Goal: Task Accomplishment & Management: Use online tool/utility

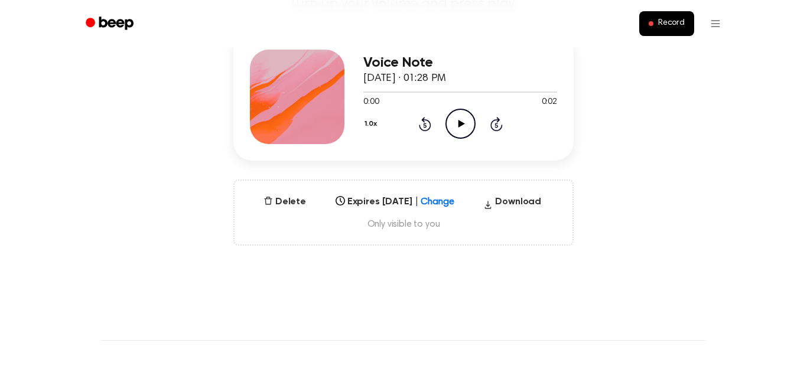
scroll to position [154, 0]
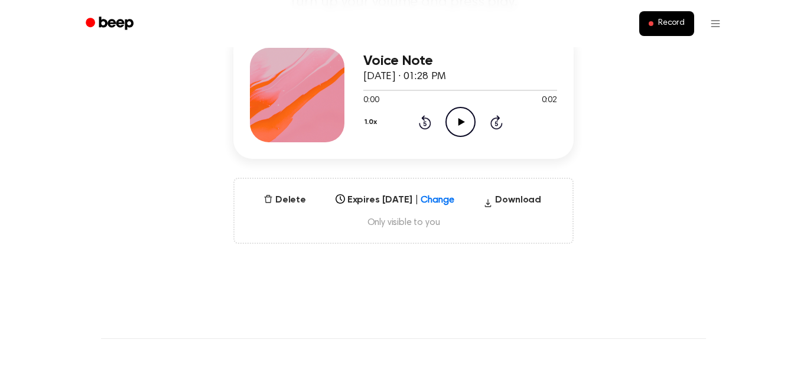
click at [464, 132] on icon "Play Audio" at bounding box center [461, 122] width 30 height 30
click at [291, 195] on button "Delete" at bounding box center [285, 200] width 52 height 14
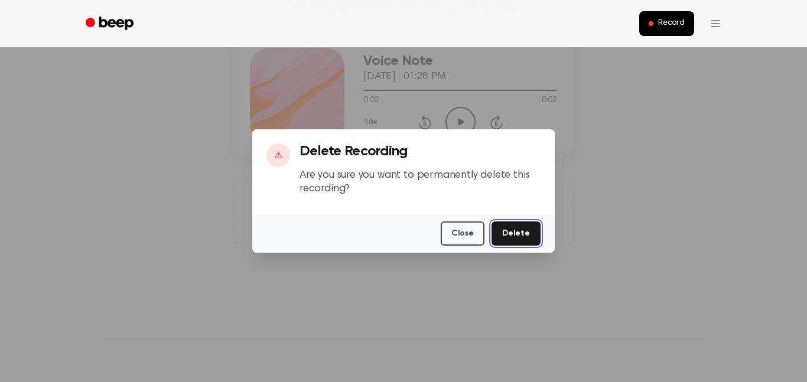
click at [530, 229] on button "Delete" at bounding box center [516, 234] width 49 height 24
